Goal: Information Seeking & Learning: Learn about a topic

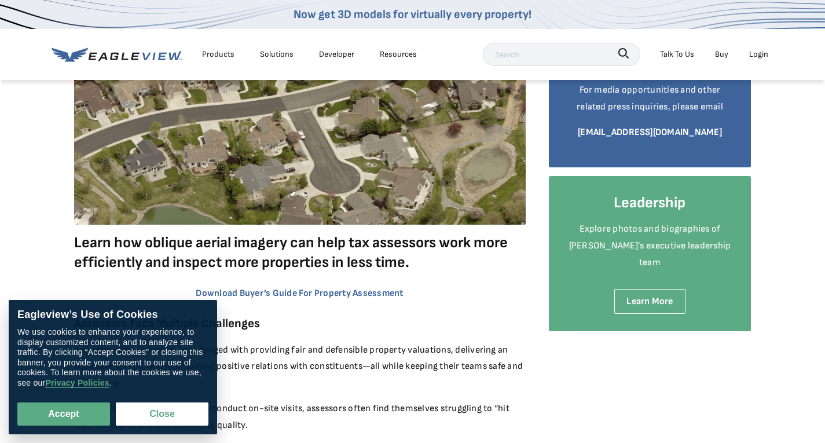
scroll to position [232, 0]
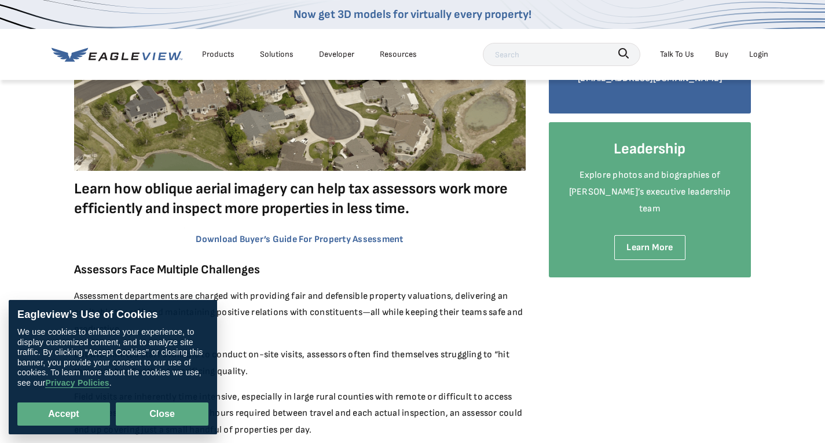
click at [168, 425] on button "Close" at bounding box center [162, 413] width 93 height 23
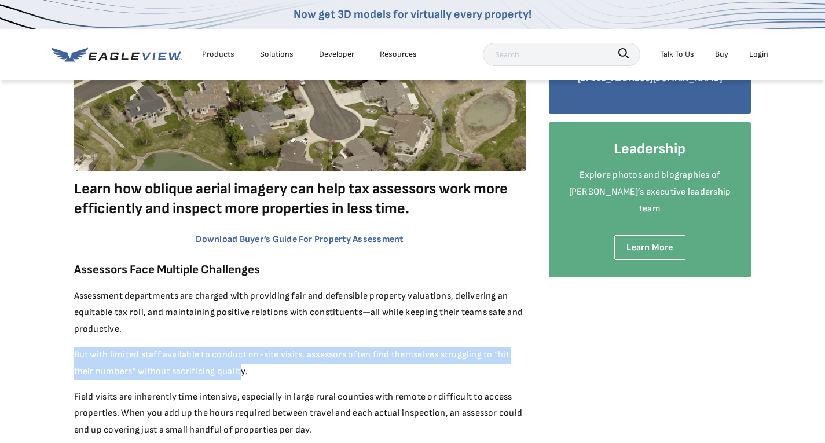
drag, startPoint x: 237, startPoint y: 341, endPoint x: 232, endPoint y: 308, distance: 33.4
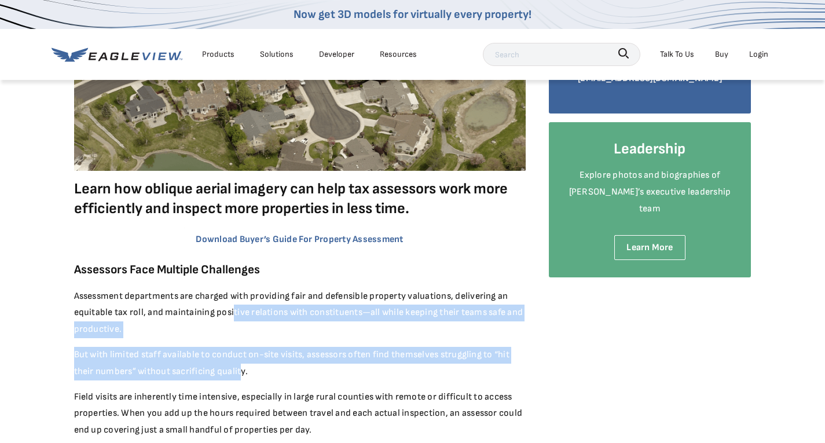
click at [257, 360] on p "But with limited staff available to conduct on-site visits, assessors often fin…" at bounding box center [299, 364] width 451 height 34
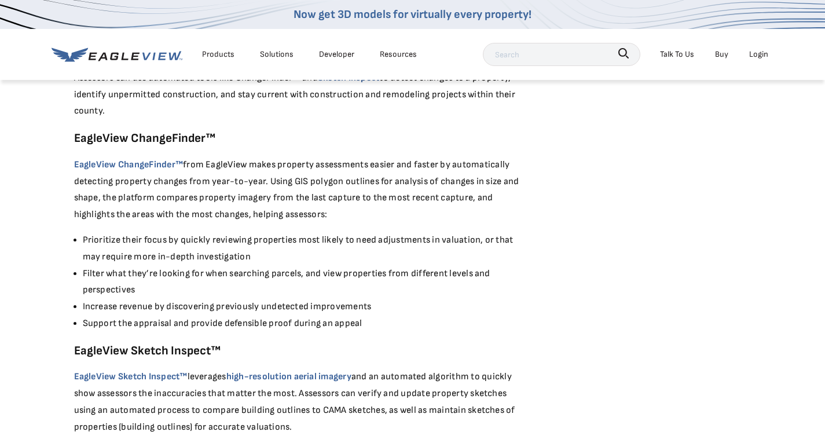
scroll to position [1413, 0]
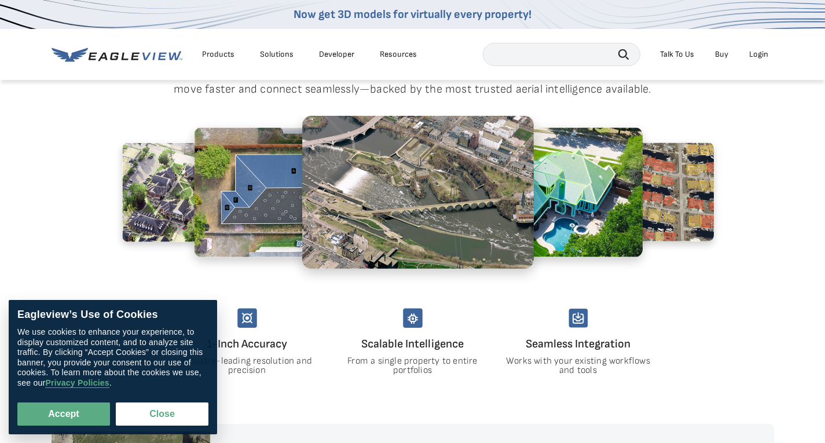
scroll to position [637, 0]
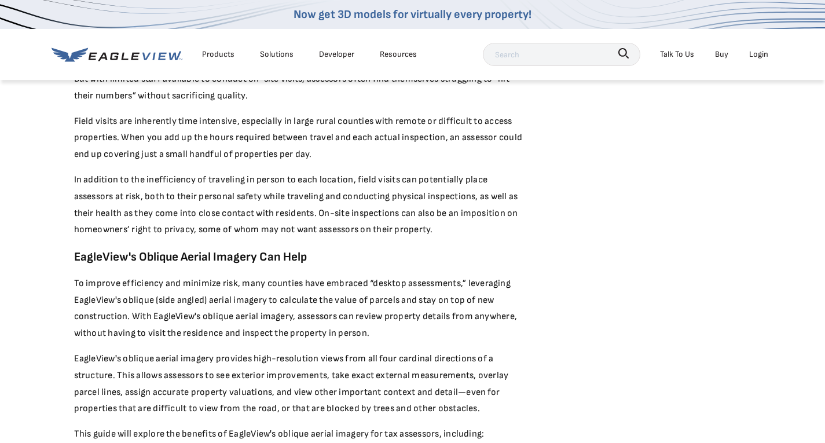
scroll to position [521, 0]
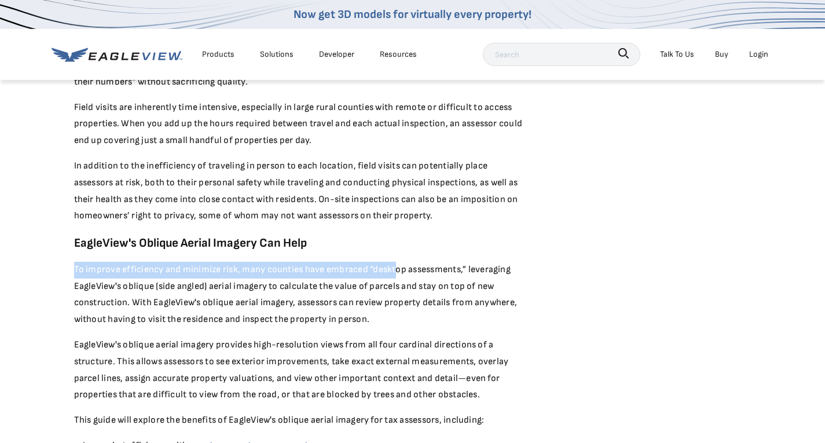
drag, startPoint x: 394, startPoint y: 269, endPoint x: 426, endPoint y: 228, distance: 52.3
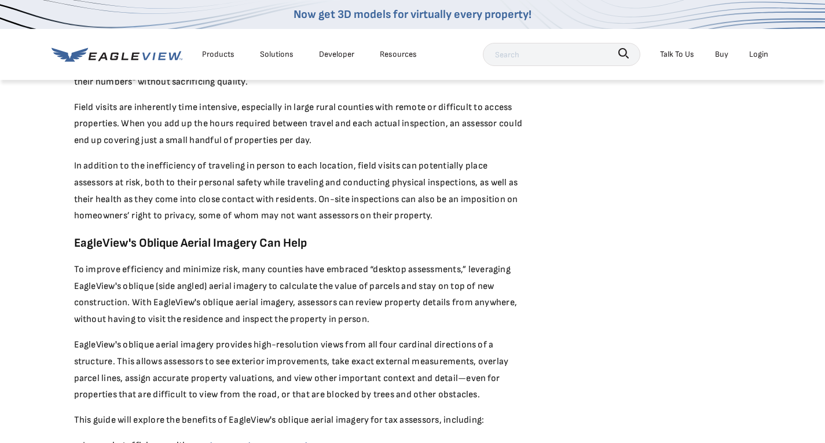
click at [360, 285] on p "To improve efficiency and minimize risk, many counties have embraced “desktop a…" at bounding box center [299, 295] width 451 height 67
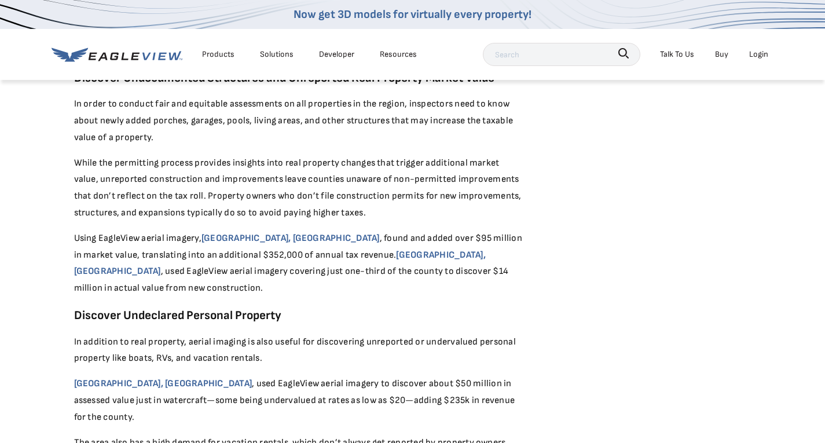
scroll to position [1158, 0]
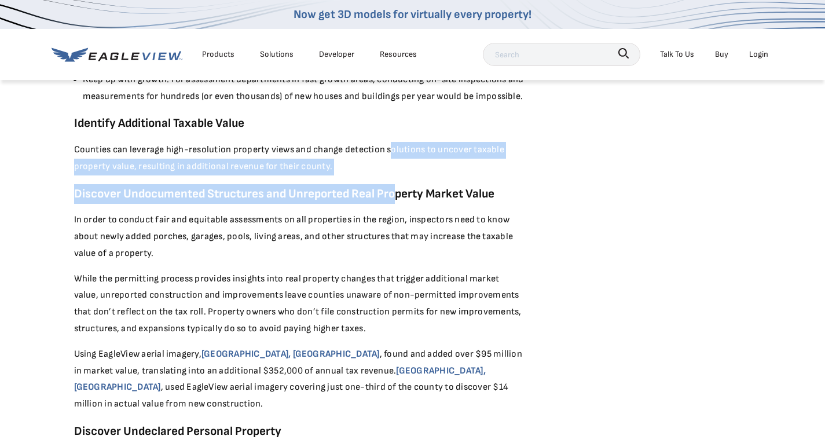
drag, startPoint x: 394, startPoint y: 179, endPoint x: 390, endPoint y: 149, distance: 30.9
click at [390, 149] on div "Learn how oblique aerial imagery can help tax assessors work more efficiently a…" at bounding box center [299, 235] width 451 height 2357
click at [377, 177] on div "Learn how oblique aerial imagery can help tax assessors work more efficiently a…" at bounding box center [299, 235] width 451 height 2357
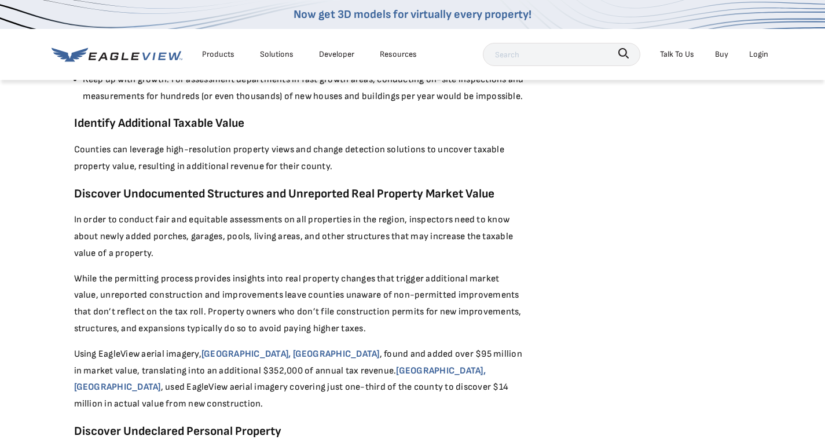
click at [368, 158] on p "Counties can leverage high-resolution property views and change detection solut…" at bounding box center [299, 159] width 451 height 34
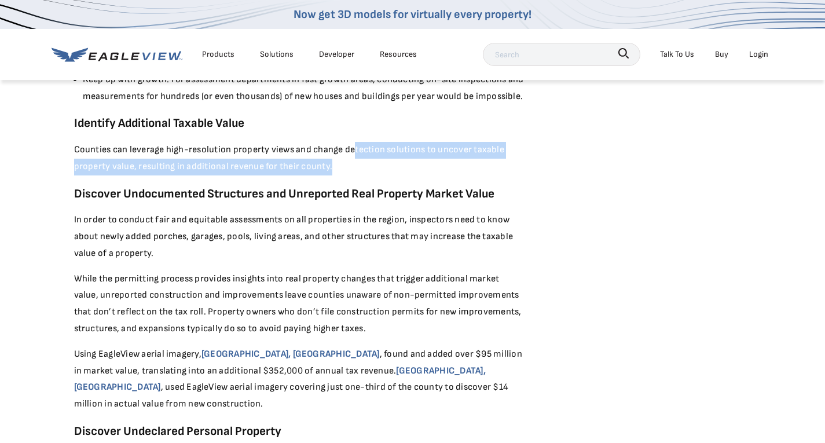
drag, startPoint x: 355, startPoint y: 145, endPoint x: 359, endPoint y: 175, distance: 30.5
click at [359, 175] on div "Learn how oblique aerial imagery can help tax assessors work more efficiently a…" at bounding box center [299, 235] width 451 height 2357
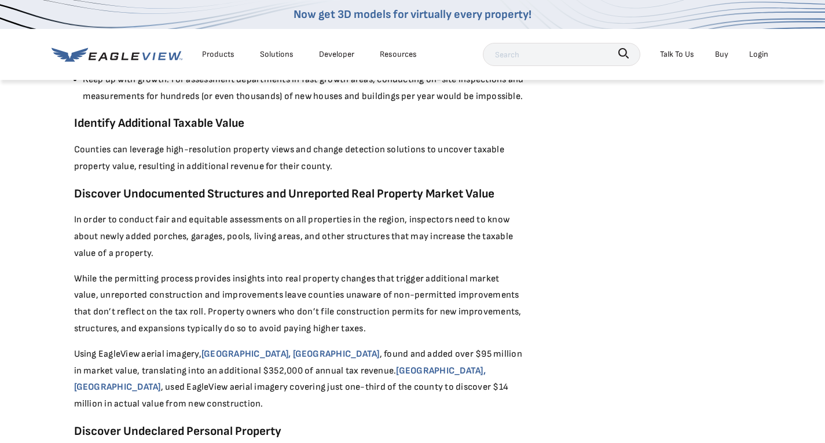
click at [336, 218] on p "In order to conduct fair and equitable assessments on all properties in the reg…" at bounding box center [299, 237] width 451 height 50
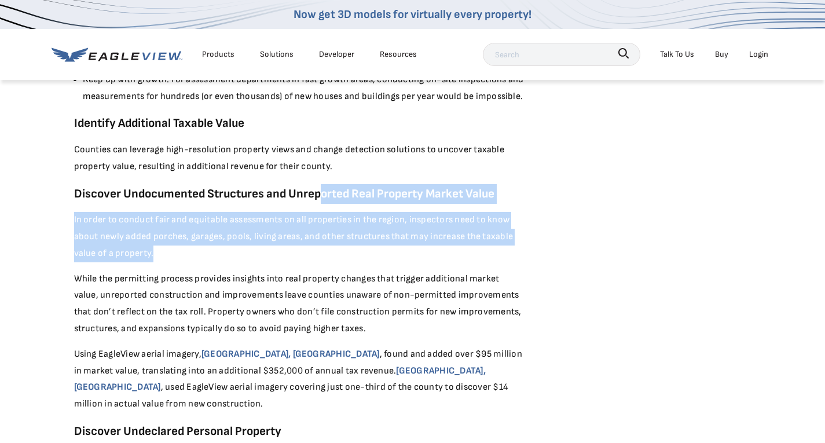
drag, startPoint x: 321, startPoint y: 253, endPoint x: 315, endPoint y: 190, distance: 62.8
click at [317, 192] on div "Learn how oblique aerial imagery can help tax assessors work more efficiently a…" at bounding box center [299, 235] width 451 height 2357
click at [309, 238] on p "In order to conduct fair and equitable assessments on all properties in the reg…" at bounding box center [299, 237] width 451 height 50
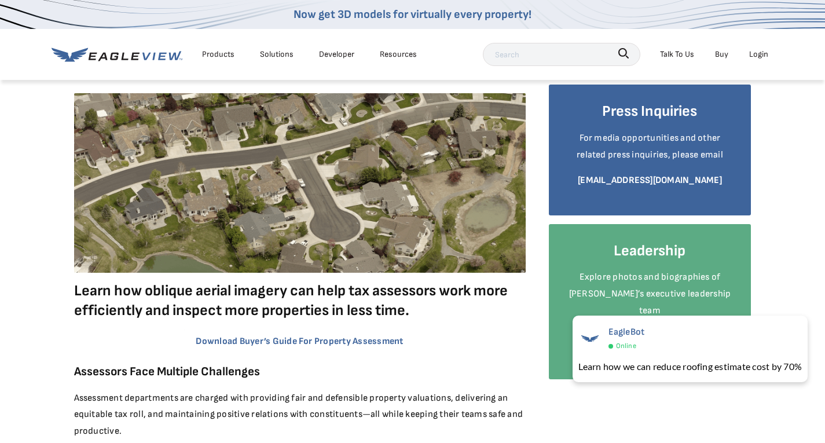
scroll to position [174, 0]
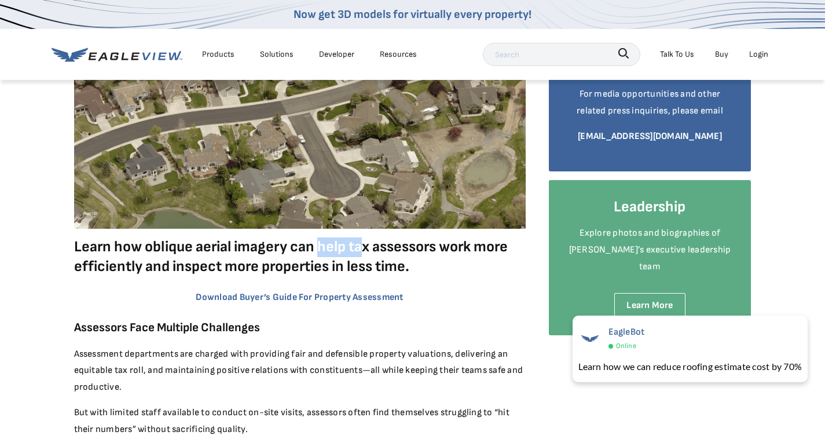
drag, startPoint x: 339, startPoint y: 239, endPoint x: 365, endPoint y: 279, distance: 47.7
click at [328, 253] on strong "Learn how oblique aerial imagery can help tax assessors work more efficiently a…" at bounding box center [291, 257] width 434 height 38
click at [432, 267] on h5 "Learn how oblique aerial imagery can help tax assessors work more efficiently a…" at bounding box center [299, 256] width 451 height 39
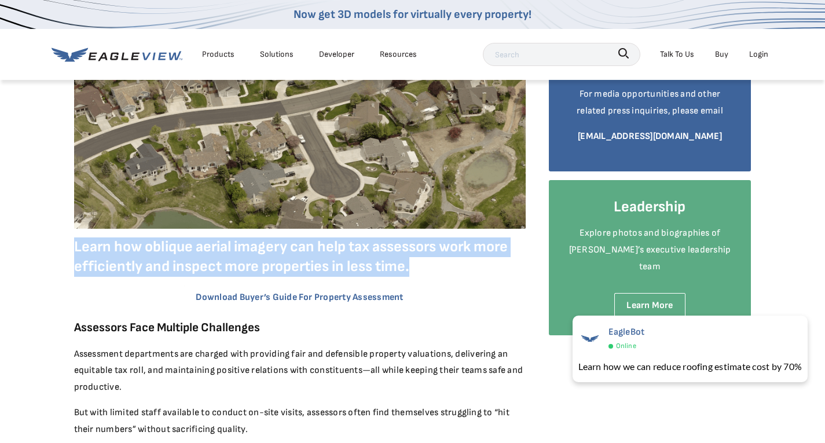
drag, startPoint x: 419, startPoint y: 268, endPoint x: 73, endPoint y: 240, distance: 347.2
click at [123, 268] on strong "Learn how oblique aerial imagery can help tax assessors work more efficiently a…" at bounding box center [291, 257] width 434 height 38
click at [126, 269] on strong "Learn how oblique aerial imagery can help tax assessors work more efficiently a…" at bounding box center [291, 257] width 434 height 38
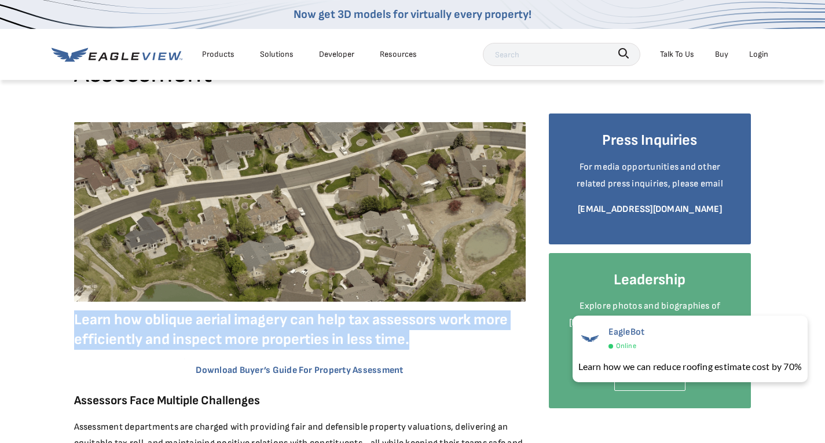
scroll to position [58, 0]
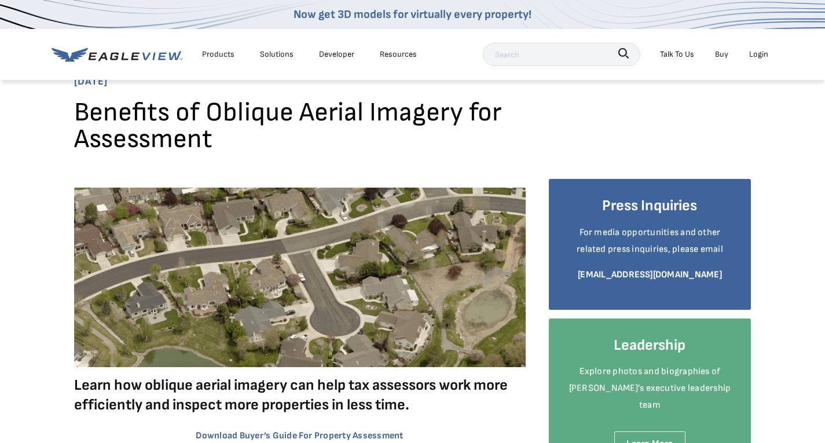
scroll to position [58, 0]
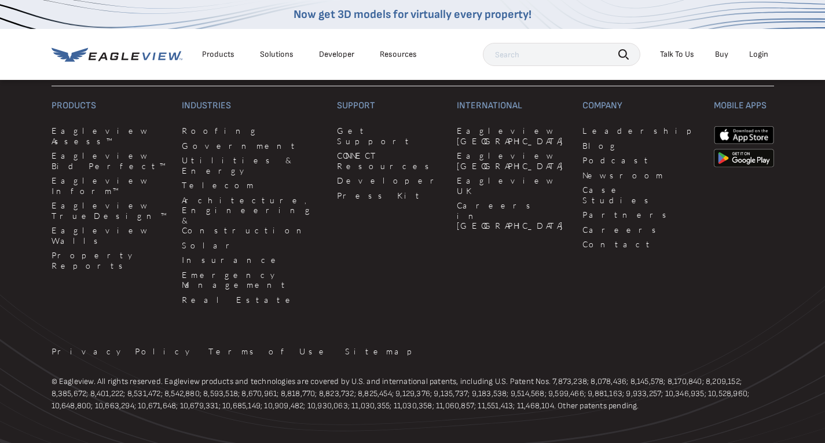
scroll to position [3083, 0]
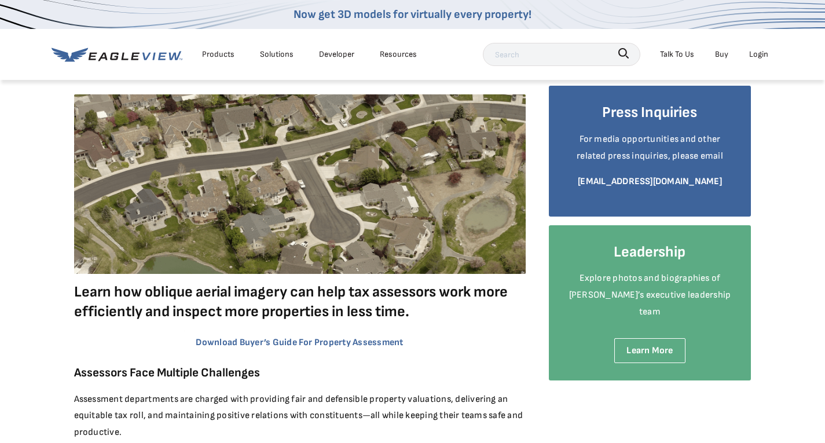
scroll to position [174, 0]
